Goal: Check status

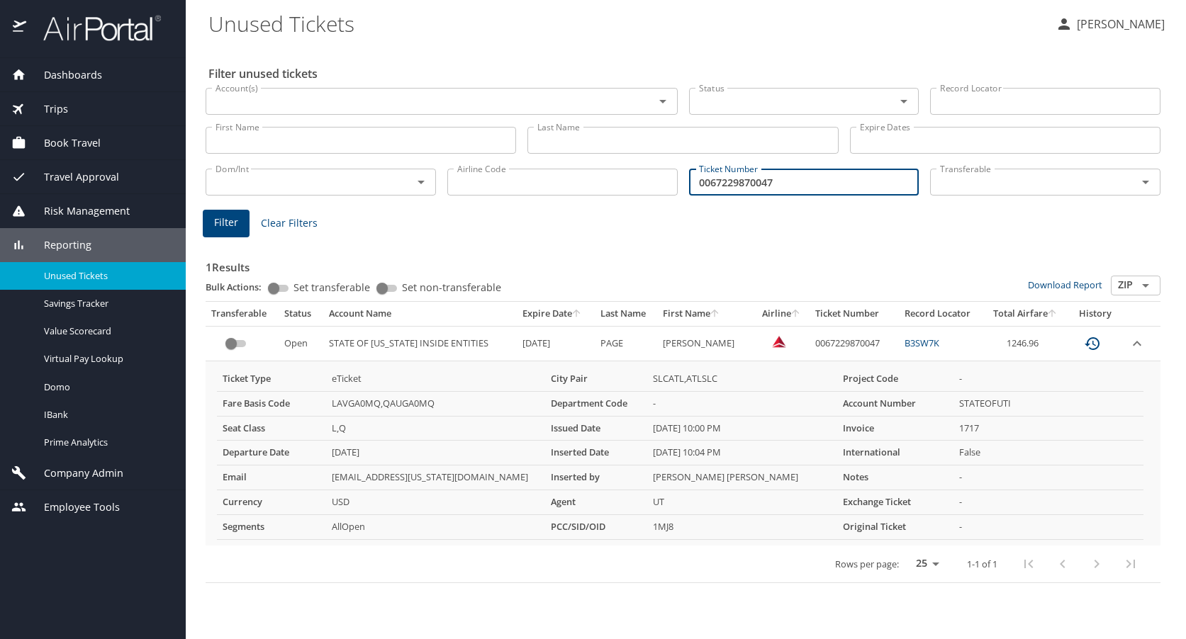
drag, startPoint x: 803, startPoint y: 186, endPoint x: 686, endPoint y: 189, distance: 117.0
click at [686, 189] on div "Ticket Number 0067229870047 Ticket Number" at bounding box center [804, 180] width 242 height 47
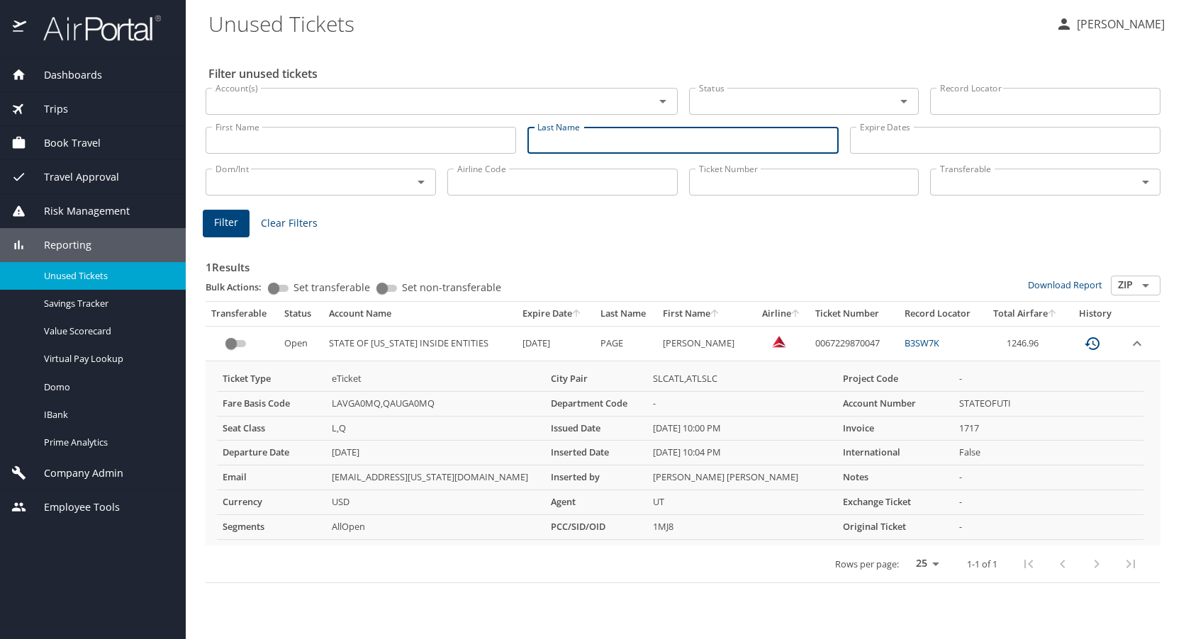
click at [560, 142] on input "Last Name" at bounding box center [682, 140] width 311 height 27
type input "[PERSON_NAME]"
click at [254, 139] on input "First Name" at bounding box center [361, 140] width 311 height 27
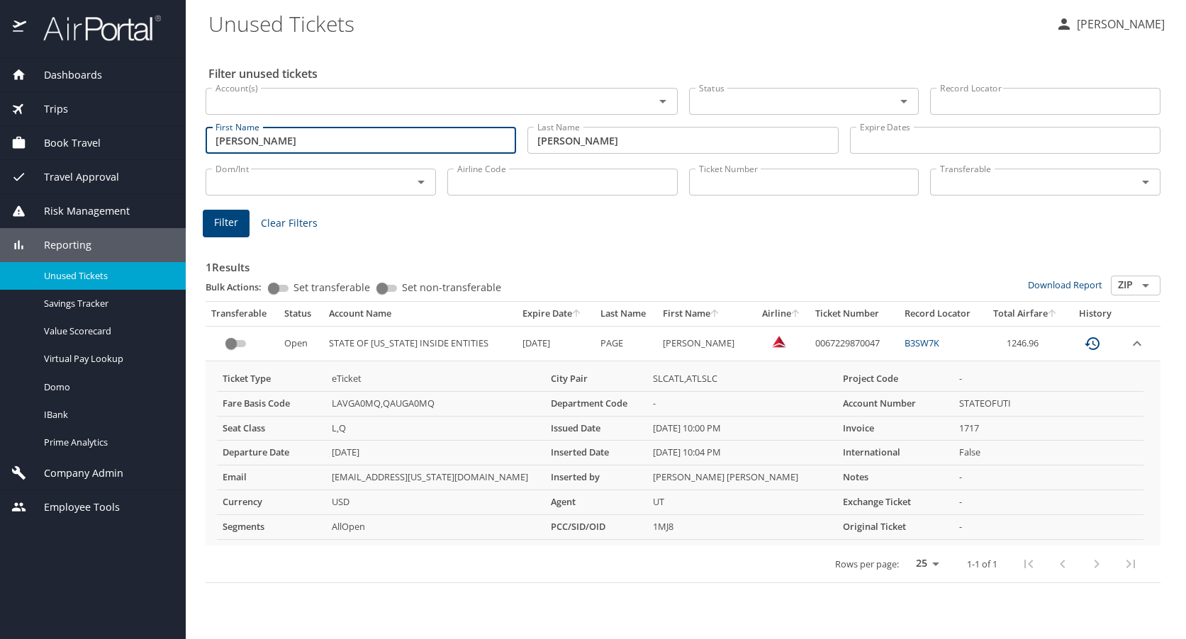
type input "[PERSON_NAME]"
click at [227, 231] on span "Filter" at bounding box center [226, 223] width 24 height 18
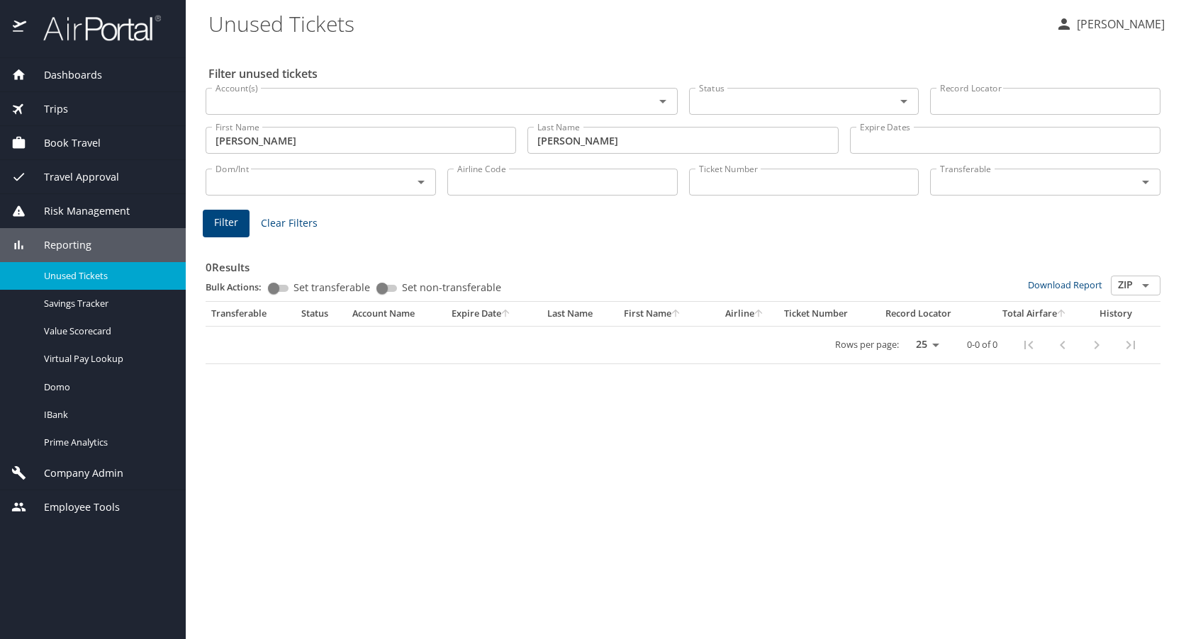
click at [739, 184] on input "Ticket Number" at bounding box center [804, 182] width 230 height 27
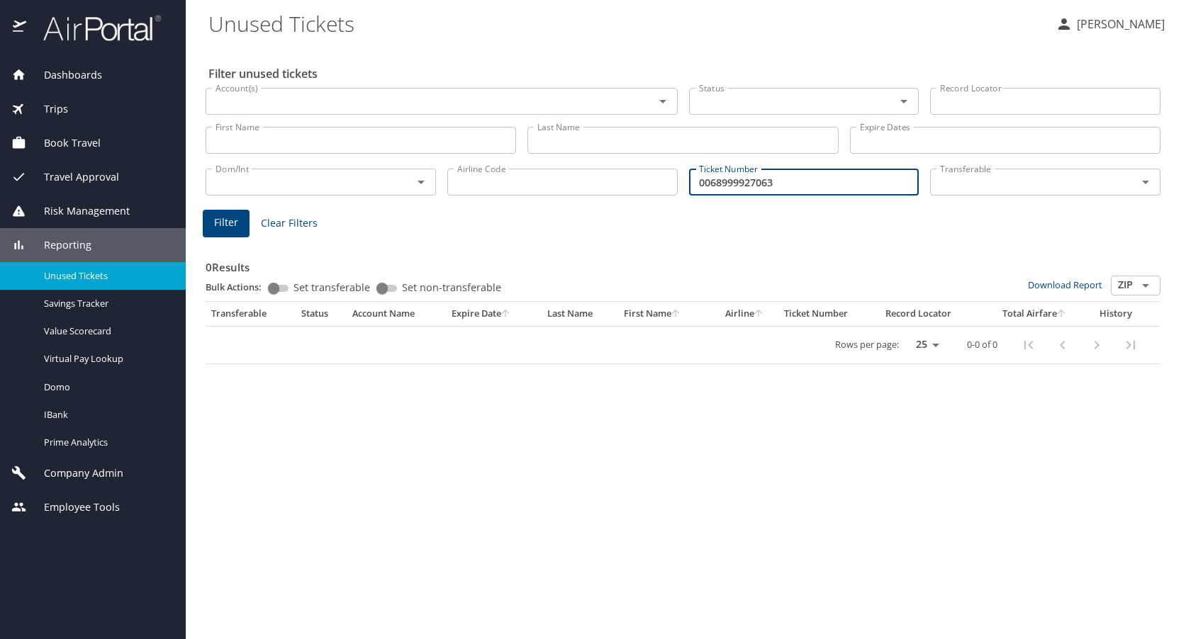
type input "0068999927063"
click at [223, 230] on span "Filter" at bounding box center [226, 223] width 24 height 18
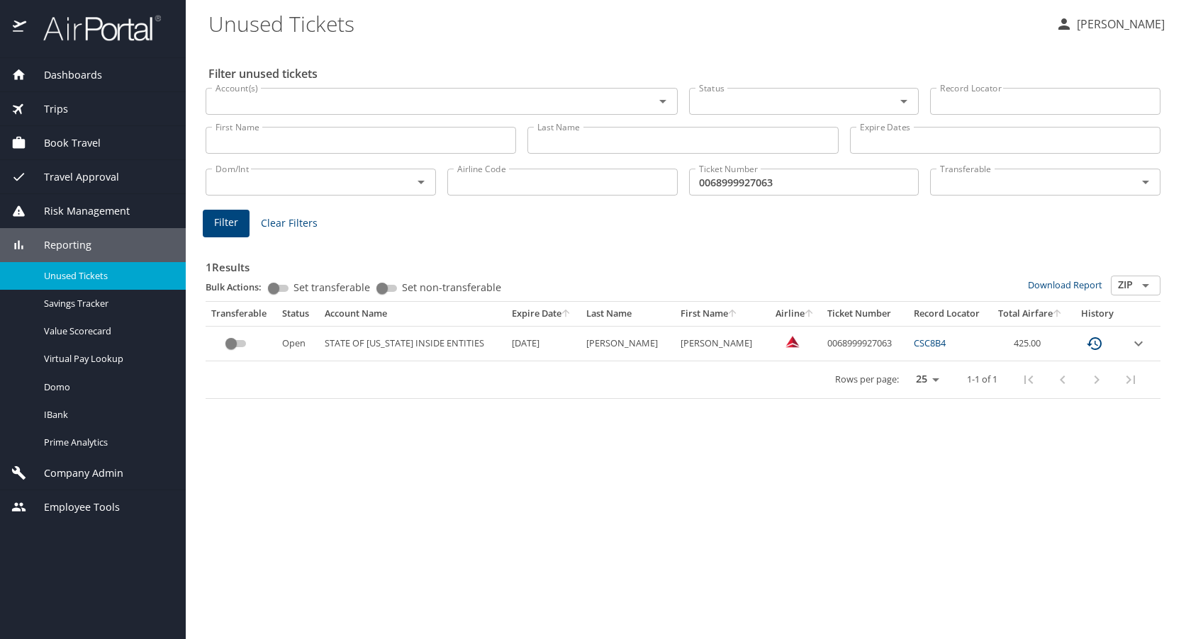
click at [1141, 345] on icon "expand row" at bounding box center [1138, 343] width 17 height 17
